Goal: Task Accomplishment & Management: Use online tool/utility

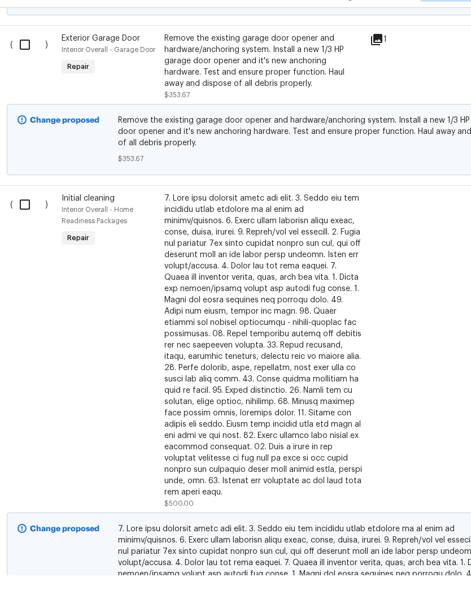
scroll to position [836, 4]
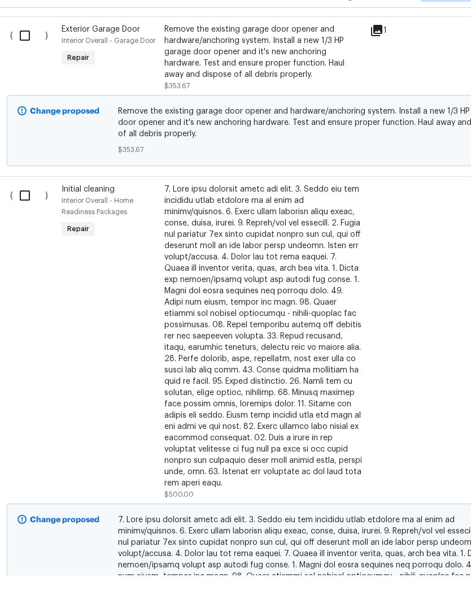
click at [29, 211] on input "checkbox" at bounding box center [29, 223] width 32 height 24
checkbox input "true"
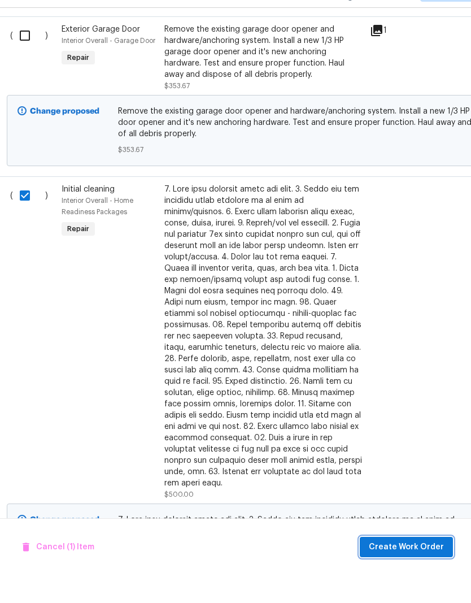
click at [424, 568] on span "Create Work Order" at bounding box center [406, 575] width 75 height 14
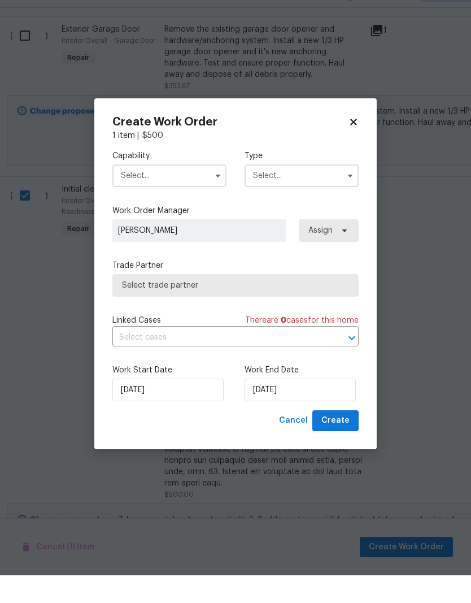
click at [199, 192] on input "text" at bounding box center [169, 203] width 114 height 23
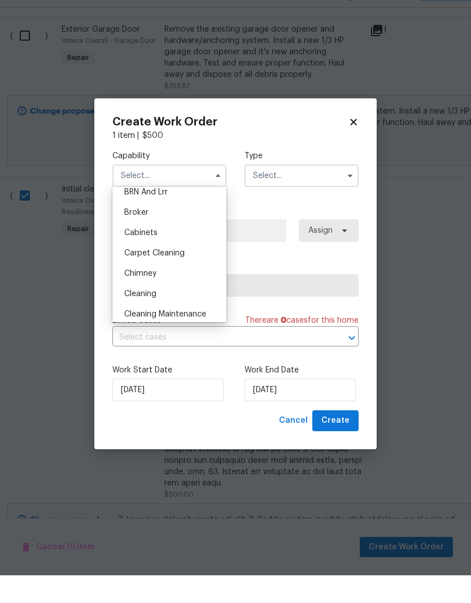
scroll to position [71, 0]
click at [152, 315] on span "Cleaning" at bounding box center [140, 319] width 32 height 8
type input "Cleaning"
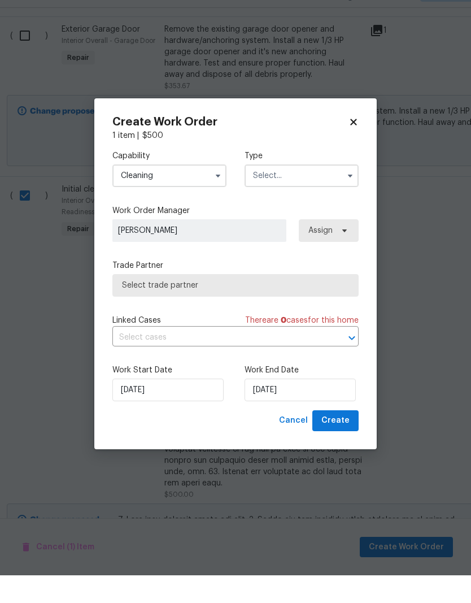
click at [322, 192] on input "text" at bounding box center [302, 203] width 114 height 23
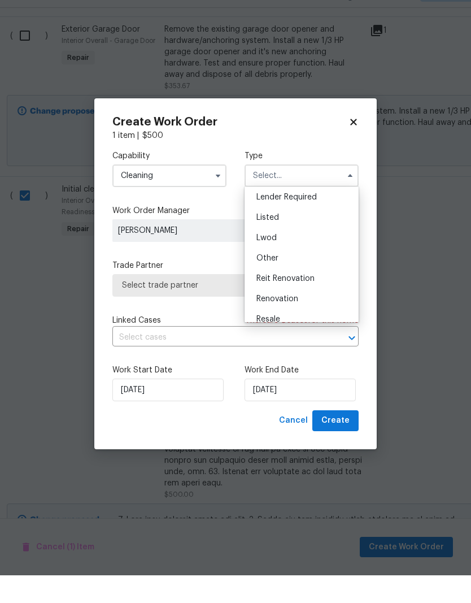
scroll to position [110, 0]
click at [303, 270] on div "Reit Renovation" at bounding box center [301, 280] width 108 height 20
type input "Reit Renovation"
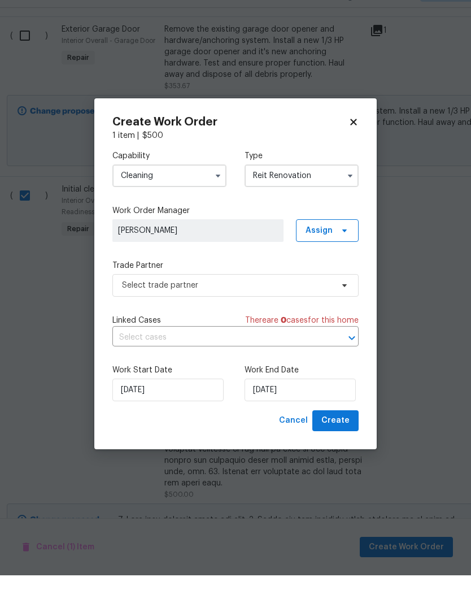
scroll to position [0, 0]
click at [342, 308] on icon at bounding box center [344, 312] width 9 height 9
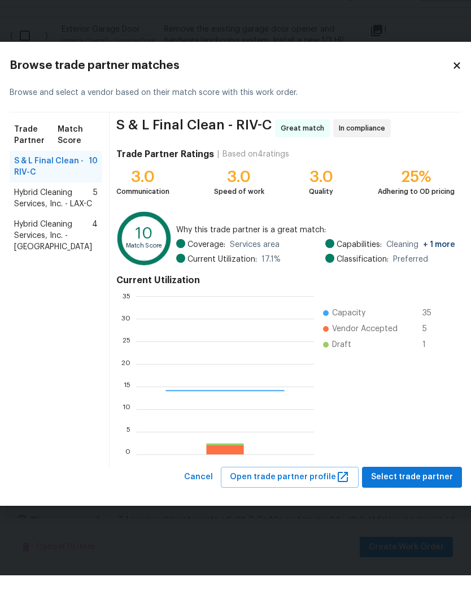
scroll to position [158, 177]
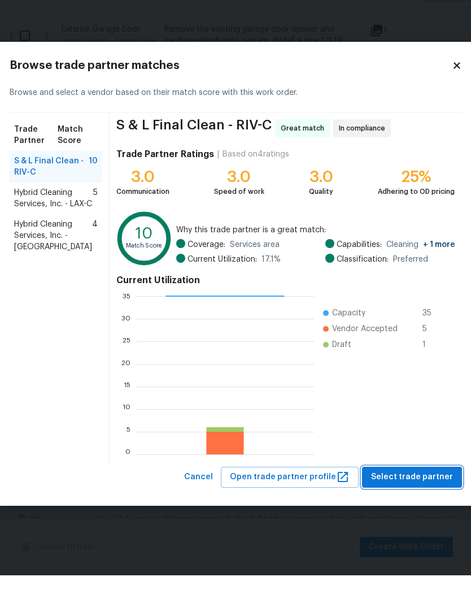
click at [399, 498] on span "Select trade partner" at bounding box center [412, 505] width 82 height 14
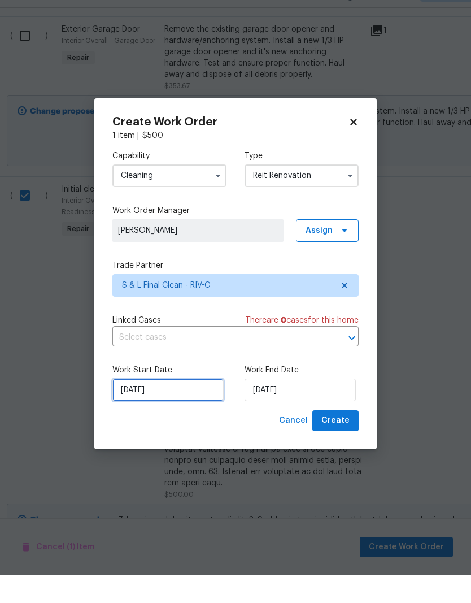
click at [177, 406] on input "[DATE]" at bounding box center [167, 417] width 111 height 23
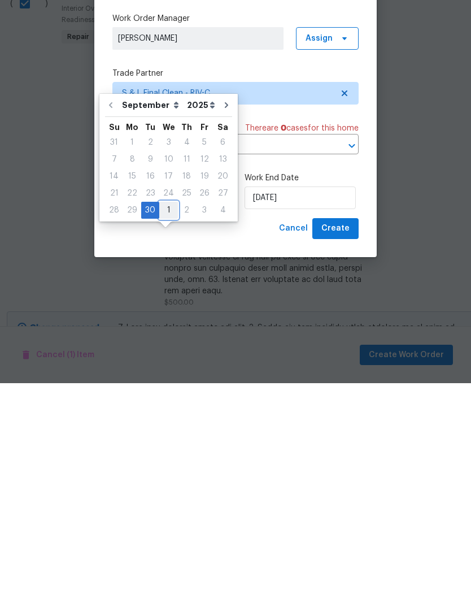
click at [166, 422] on div "1" at bounding box center [168, 430] width 19 height 16
type input "[DATE]"
select select "9"
type input "[DATE]"
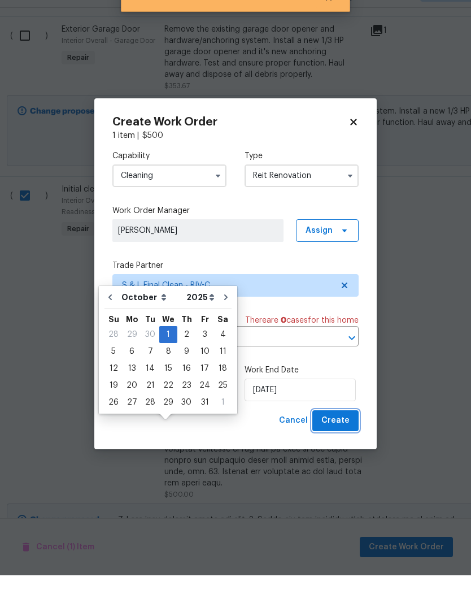
click at [342, 441] on span "Create" at bounding box center [335, 448] width 28 height 14
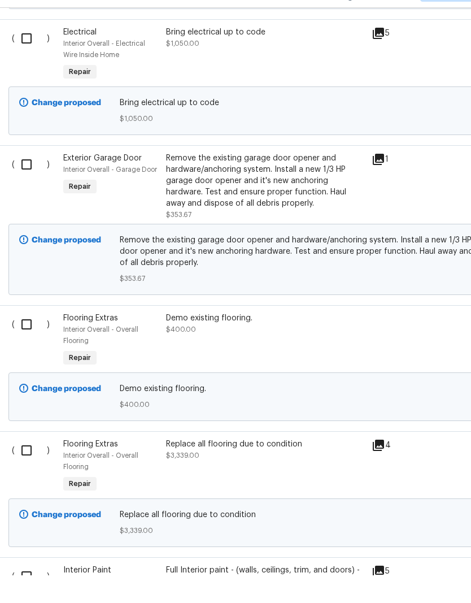
scroll to position [754, 2]
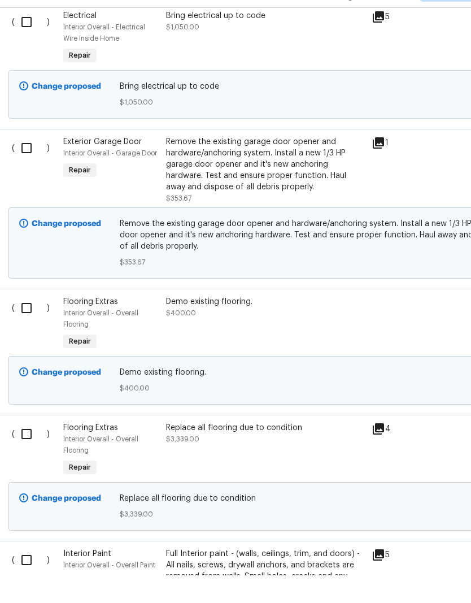
click at [27, 324] on input "checkbox" at bounding box center [31, 336] width 32 height 24
checkbox input "true"
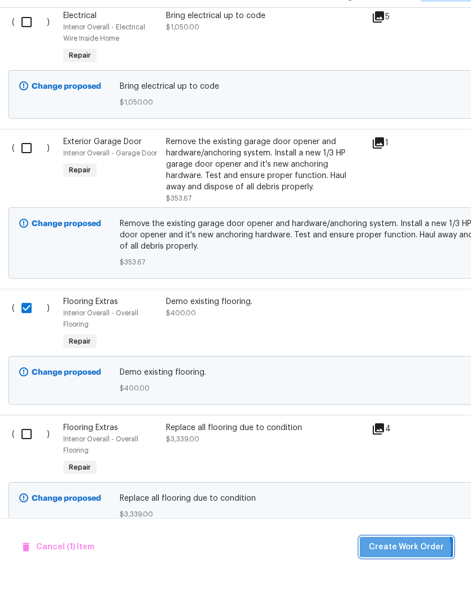
click at [406, 568] on span "Create Work Order" at bounding box center [406, 575] width 75 height 14
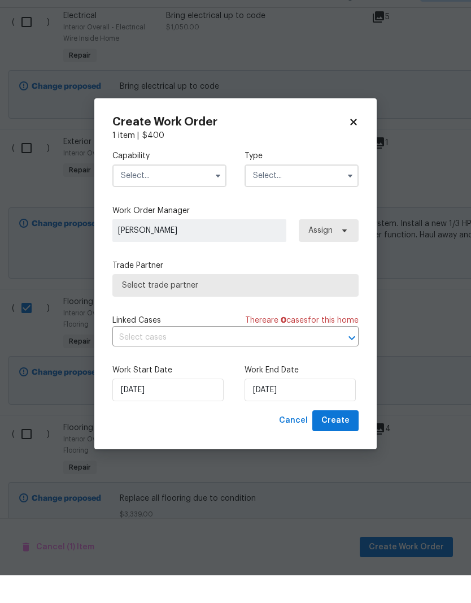
click at [197, 192] on input "text" at bounding box center [169, 203] width 114 height 23
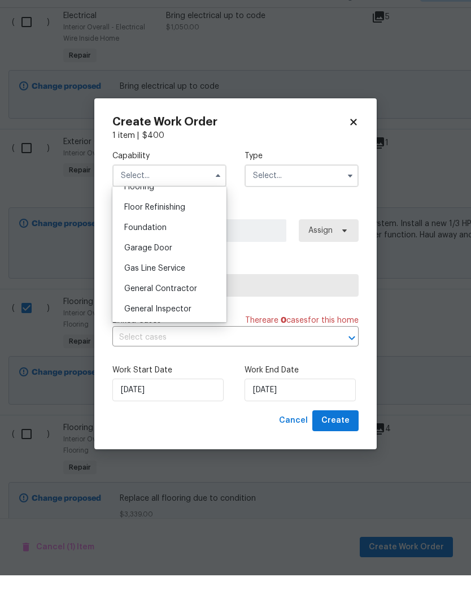
scroll to position [452, 0]
click at [178, 311] on span "General Contractor" at bounding box center [160, 315] width 73 height 8
type input "General Contractor"
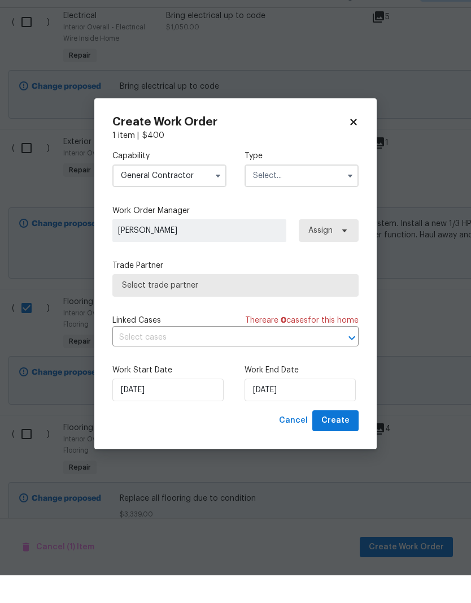
click at [323, 192] on input "text" at bounding box center [302, 203] width 114 height 23
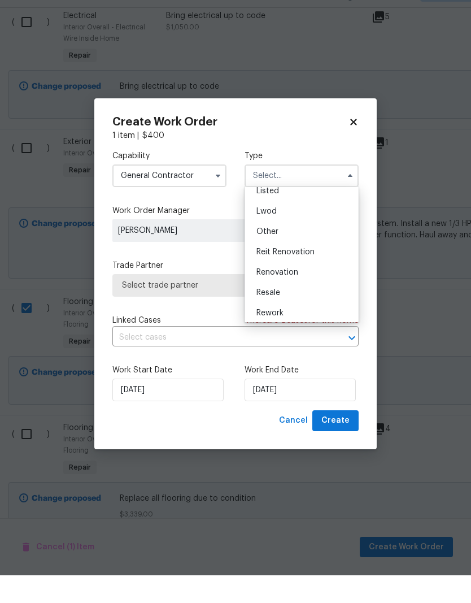
scroll to position [115, 0]
click at [288, 271] on span "Reit Renovation" at bounding box center [285, 275] width 58 height 8
type input "Reit Renovation"
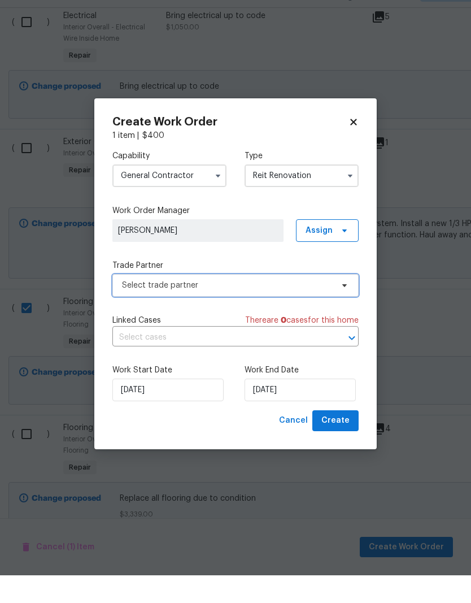
click at [345, 308] on icon at bounding box center [344, 312] width 9 height 9
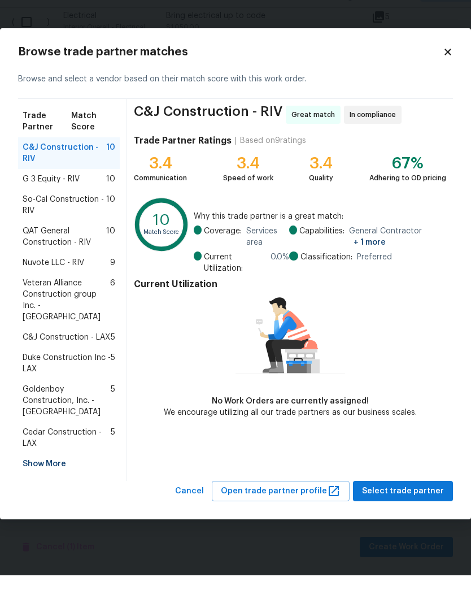
click at [63, 221] on span "So-Cal Construction - RIV" at bounding box center [65, 232] width 84 height 23
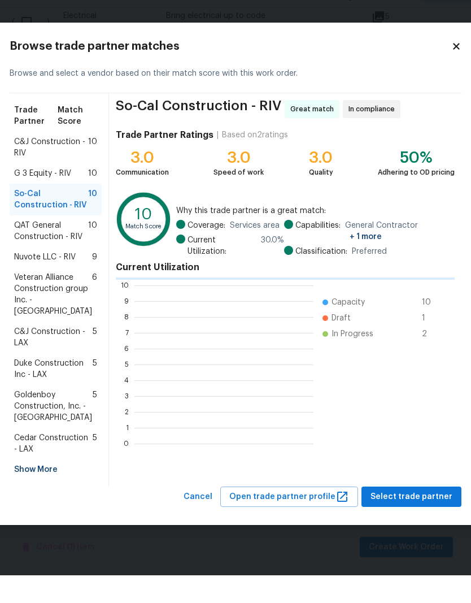
scroll to position [1, 1]
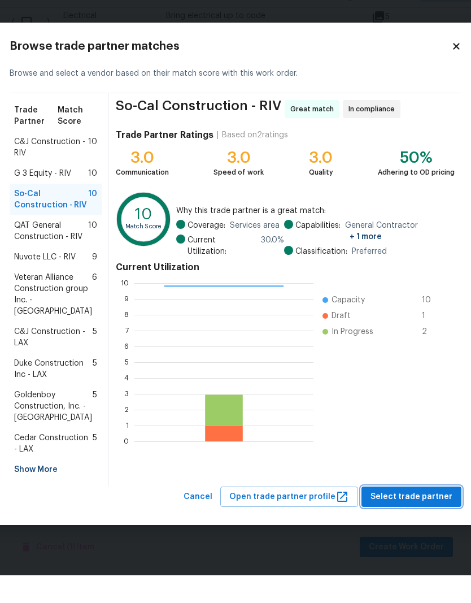
click at [413, 531] on span "Select trade partner" at bounding box center [412, 524] width 82 height 14
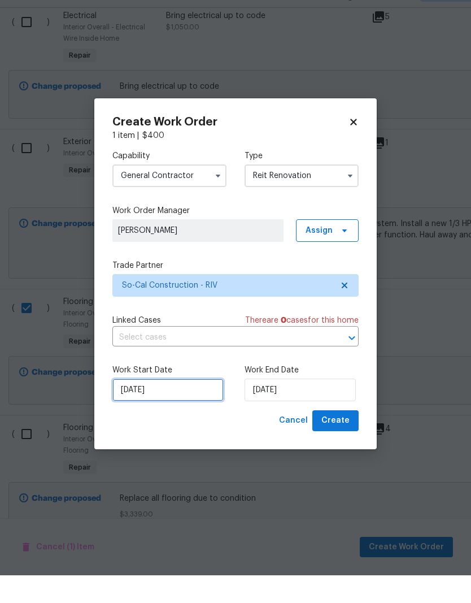
click at [160, 406] on input "[DATE]" at bounding box center [167, 417] width 111 height 23
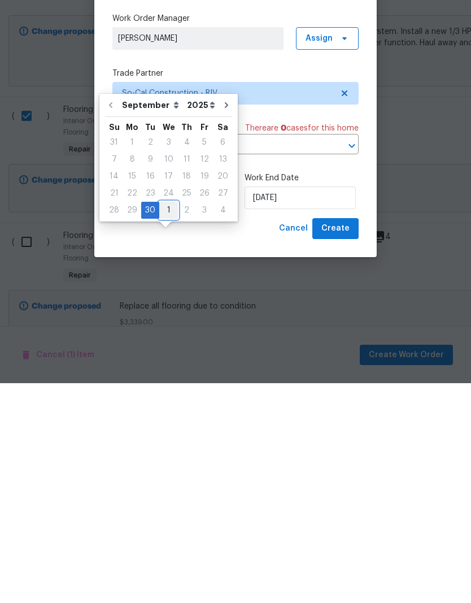
click at [171, 422] on div "1" at bounding box center [168, 430] width 19 height 16
type input "[DATE]"
select select "9"
type input "[DATE]"
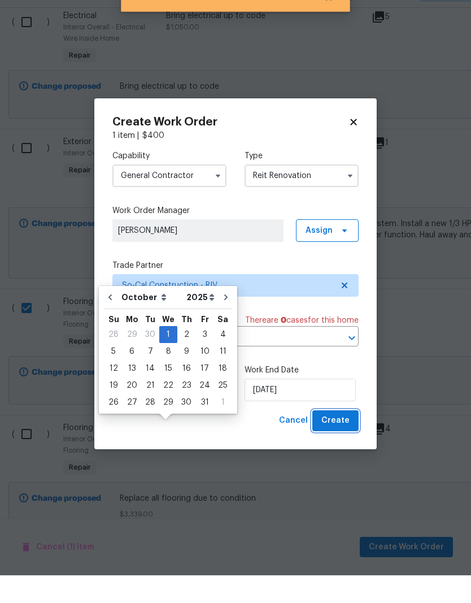
click at [338, 441] on span "Create" at bounding box center [335, 448] width 28 height 14
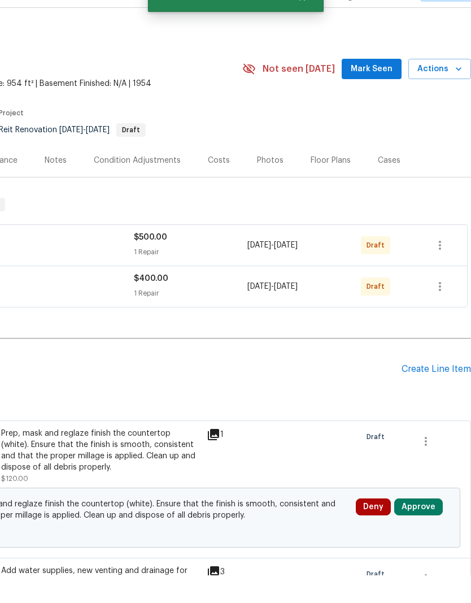
scroll to position [0, 167]
click at [449, 259] on button "button" at bounding box center [439, 272] width 27 height 27
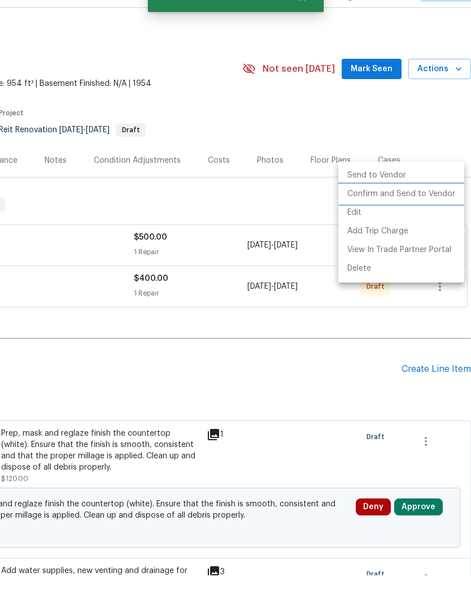
click at [402, 212] on li "Confirm and Send to Vendor" at bounding box center [401, 221] width 126 height 19
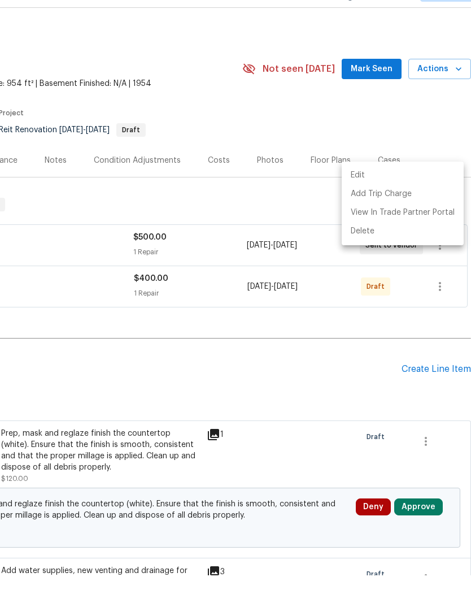
click at [441, 118] on div at bounding box center [235, 301] width 471 height 603
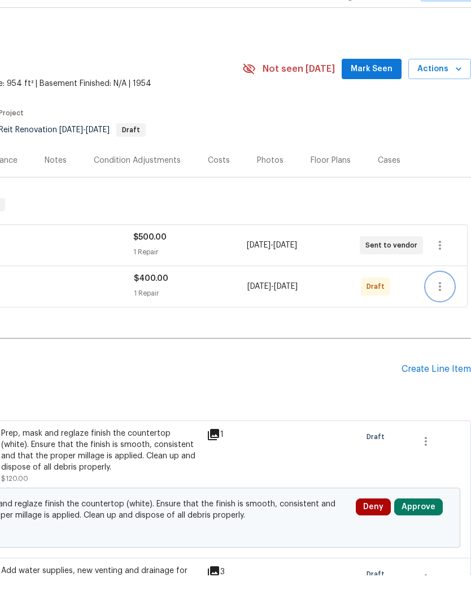
click at [442, 307] on icon "button" at bounding box center [440, 314] width 14 height 14
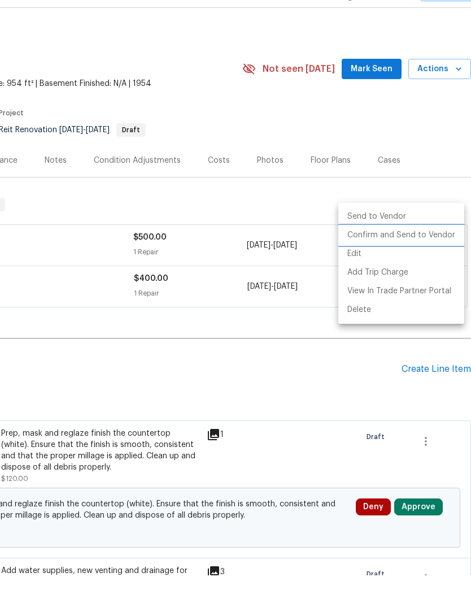
click at [387, 254] on li "Confirm and Send to Vendor" at bounding box center [401, 263] width 126 height 19
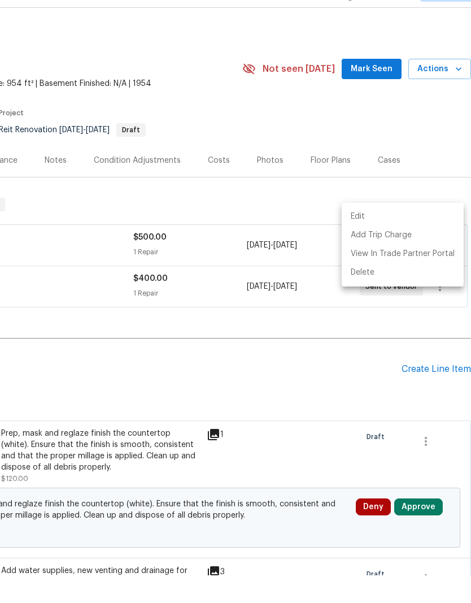
click at [428, 150] on div at bounding box center [235, 301] width 471 height 603
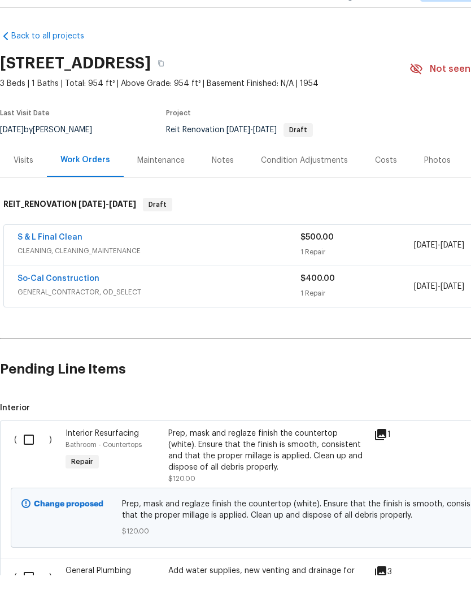
scroll to position [0, 0]
